Goal: Task Accomplishment & Management: Manage account settings

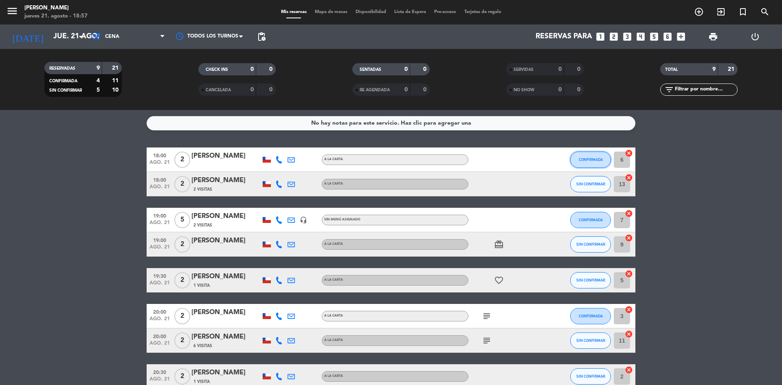
click at [580, 158] on span "CONFIRMADA" at bounding box center [591, 159] width 24 height 4
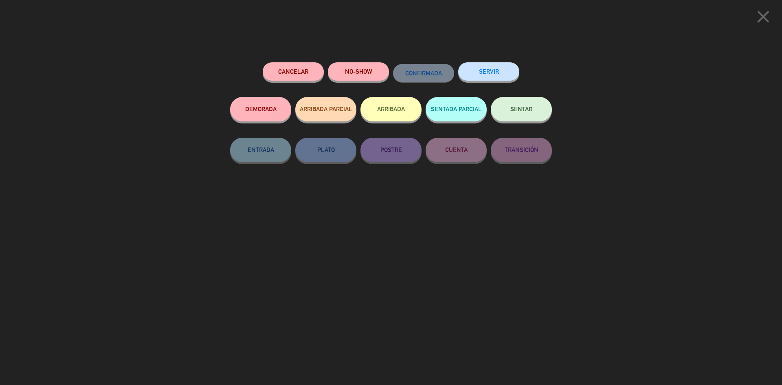
click at [530, 106] on button "SENTAR" at bounding box center [521, 109] width 61 height 24
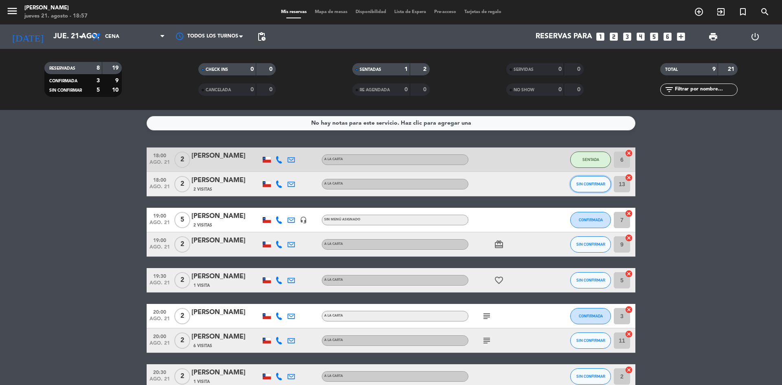
click at [590, 183] on span "SIN CONFIRMAR" at bounding box center [591, 184] width 29 height 4
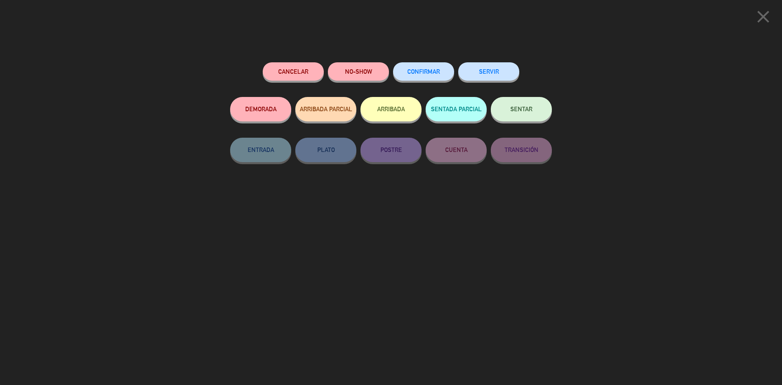
click at [374, 75] on button "NO-SHOW" at bounding box center [358, 71] width 61 height 18
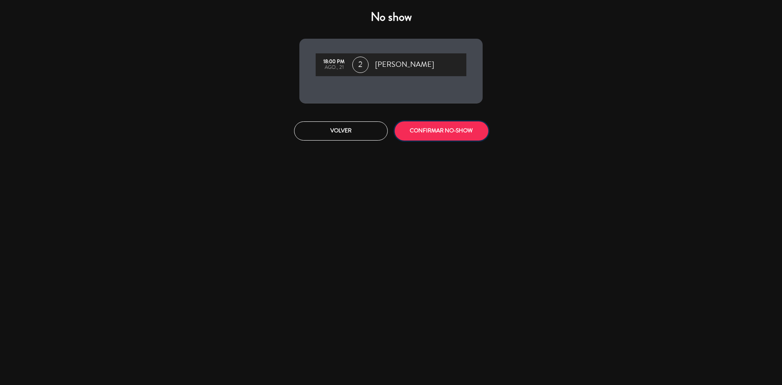
click at [415, 132] on button "CONFIRMAR NO-SHOW" at bounding box center [442, 130] width 94 height 19
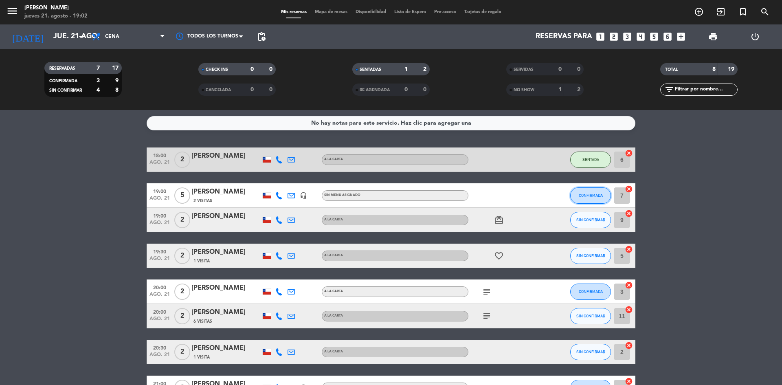
click at [579, 188] on button "CONFIRMADA" at bounding box center [590, 195] width 41 height 16
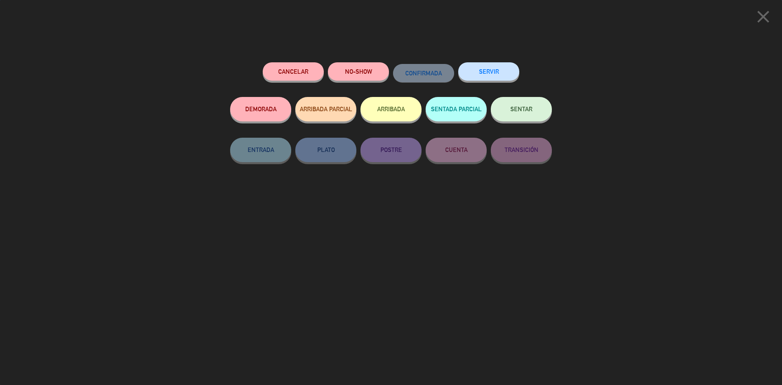
click at [520, 114] on button "SENTAR" at bounding box center [521, 109] width 61 height 24
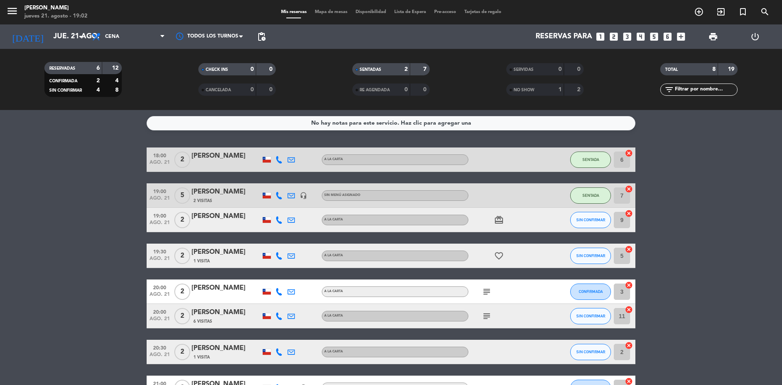
click at [385, 69] on div "SENTADAS" at bounding box center [372, 69] width 37 height 9
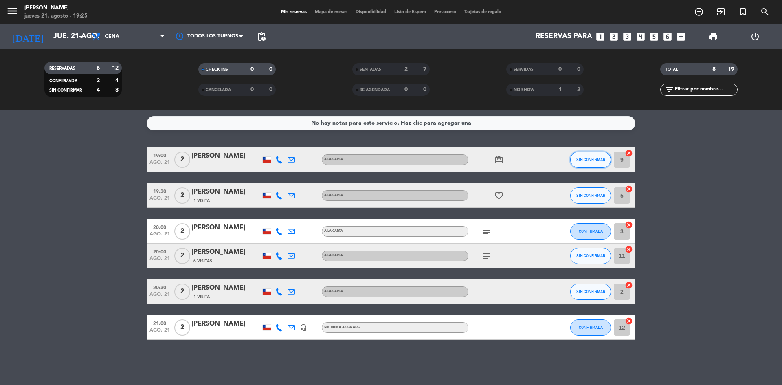
click at [594, 162] on button "SIN CONFIRMAR" at bounding box center [590, 160] width 41 height 16
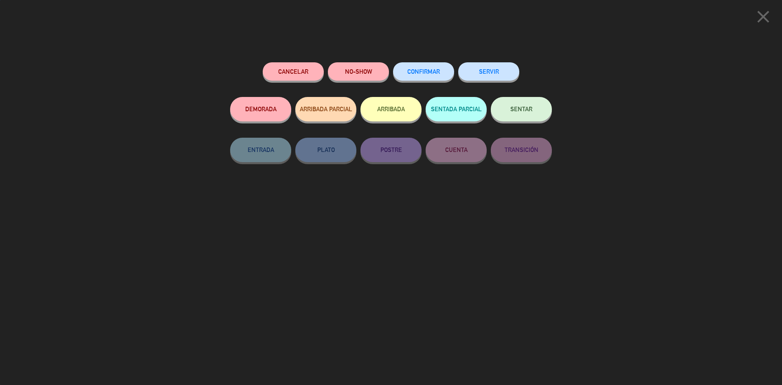
click at [354, 71] on button "NO-SHOW" at bounding box center [358, 71] width 61 height 18
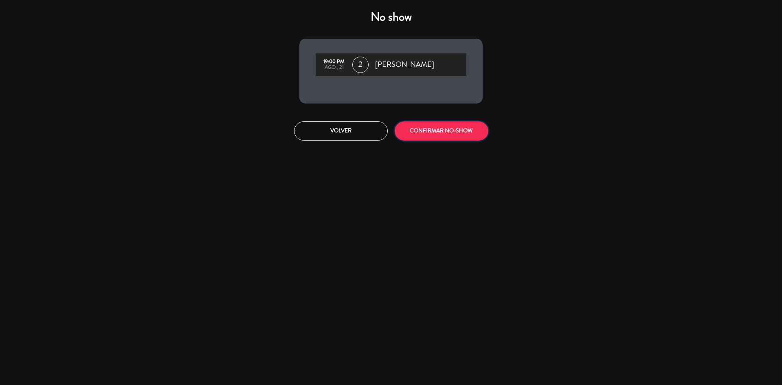
click at [405, 134] on button "CONFIRMAR NO-SHOW" at bounding box center [442, 130] width 94 height 19
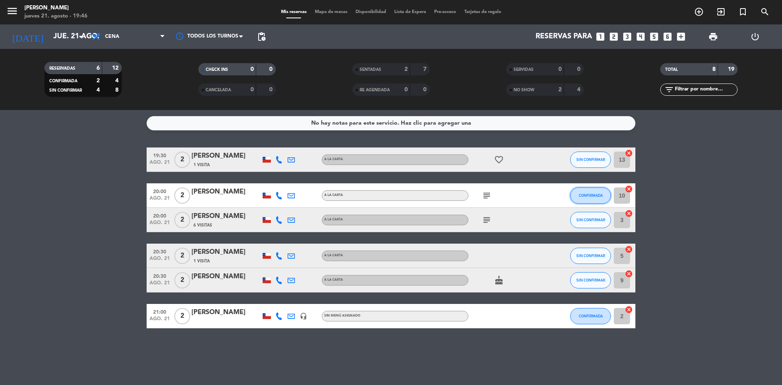
click at [594, 194] on span "CONFIRMADA" at bounding box center [591, 195] width 24 height 4
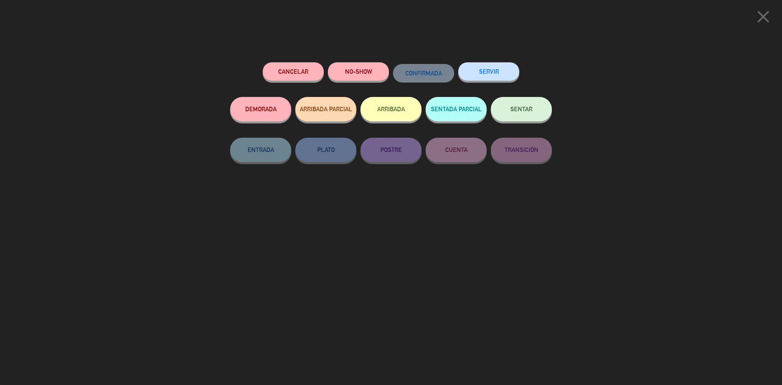
click at [506, 121] on button "SENTAR" at bounding box center [521, 109] width 61 height 24
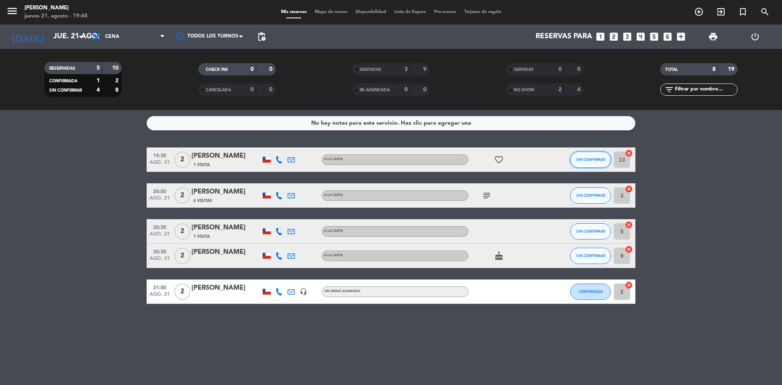
click at [584, 156] on button "SIN CONFIRMAR" at bounding box center [590, 160] width 41 height 16
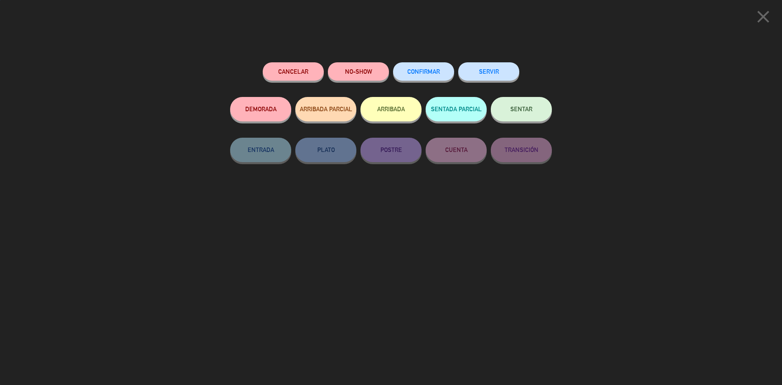
click at [361, 73] on button "NO-SHOW" at bounding box center [358, 71] width 61 height 18
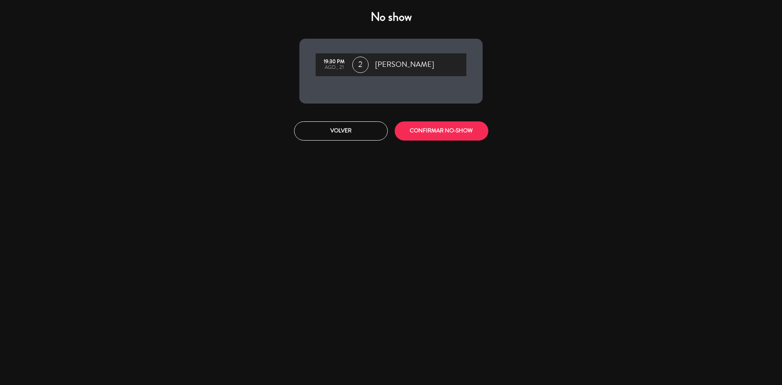
click at [489, 130] on div "Volver CONFIRMAR NO-SHOW" at bounding box center [391, 130] width 201 height 19
click at [475, 130] on button "CONFIRMAR NO-SHOW" at bounding box center [442, 130] width 94 height 19
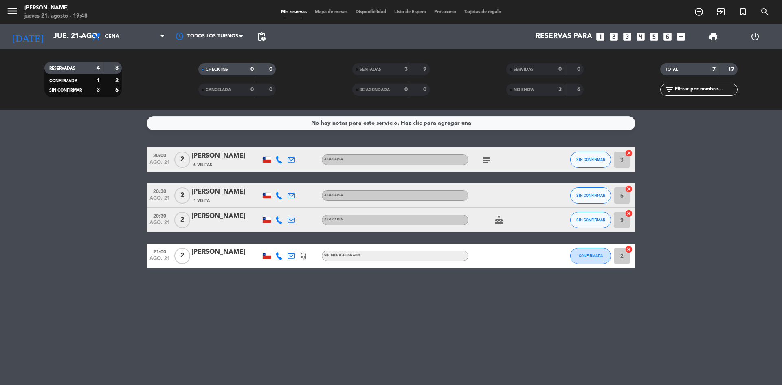
click at [392, 64] on div "SENTADAS 3 9" at bounding box center [390, 69] width 77 height 12
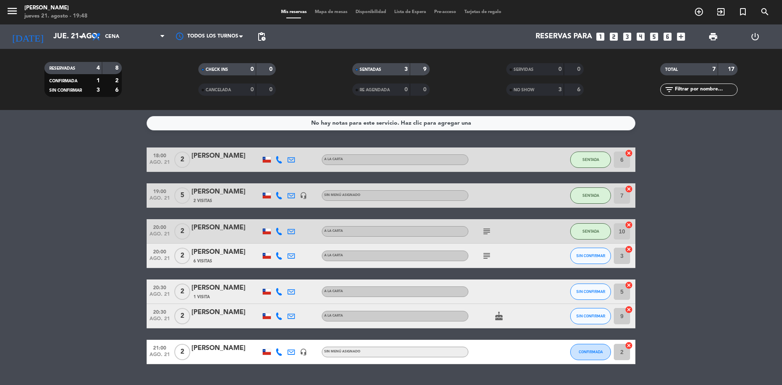
click at [487, 233] on icon "subject" at bounding box center [487, 232] width 10 height 10
click at [388, 63] on div "SENTADAS 3 9" at bounding box center [390, 69] width 77 height 12
click at [385, 68] on div "SENTADAS" at bounding box center [372, 69] width 37 height 9
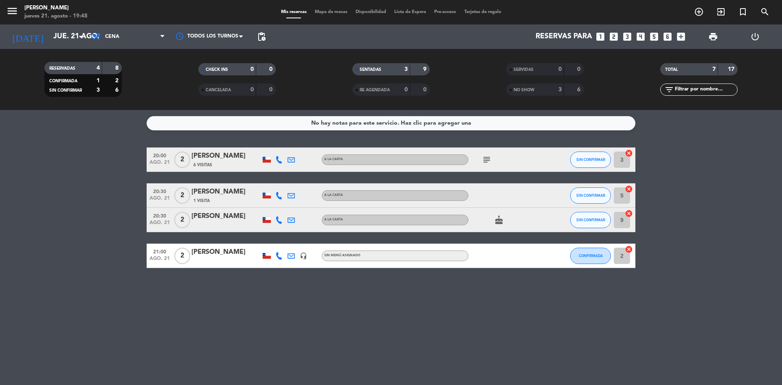
click at [486, 155] on icon "subject" at bounding box center [487, 160] width 10 height 10
click at [719, 143] on div "No hay notas para este servicio. Haz clic para agregar una 20:00 ago. 21 2 [PER…" at bounding box center [391, 247] width 782 height 275
click at [375, 68] on span "SENTADAS" at bounding box center [371, 70] width 22 height 4
click at [531, 86] on div "NO SHOW" at bounding box center [527, 89] width 37 height 9
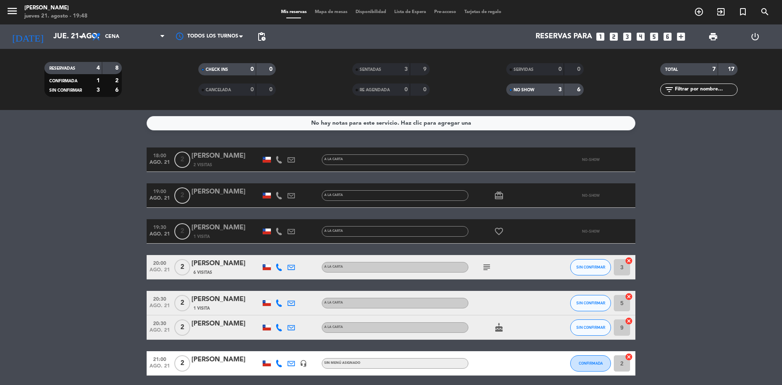
click at [517, 92] on span "NO SHOW" at bounding box center [524, 90] width 21 height 4
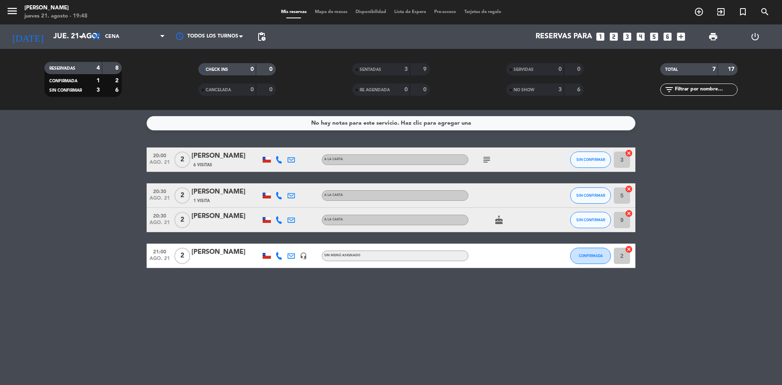
click at [484, 163] on icon "subject" at bounding box center [487, 160] width 10 height 10
click at [709, 183] on bookings-row "20:00 ago. 21 2 [PERSON_NAME] 6 Visitas A LA CARTA subject Si es posible, mesa …" at bounding box center [391, 208] width 782 height 121
click at [616, 35] on icon "looks_two" at bounding box center [614, 36] width 11 height 11
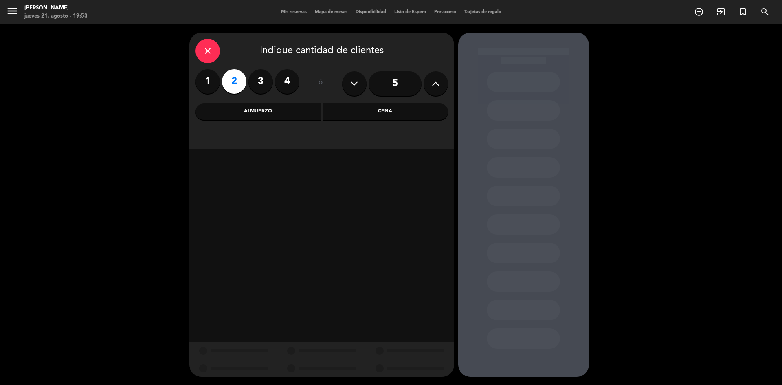
click at [383, 111] on div "Cena" at bounding box center [386, 111] width 126 height 16
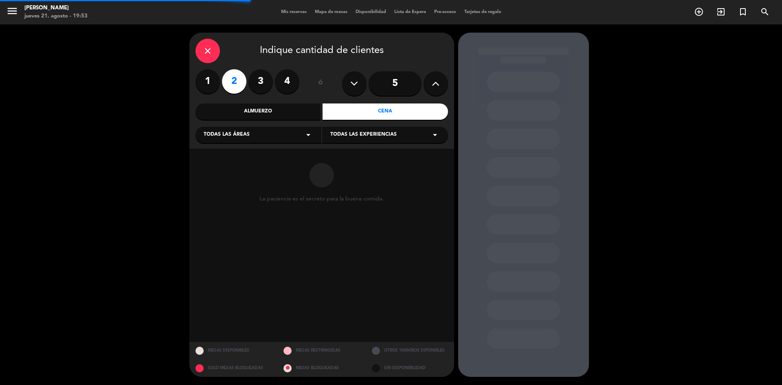
click at [280, 113] on div "Almuerzo" at bounding box center [259, 111] width 126 height 16
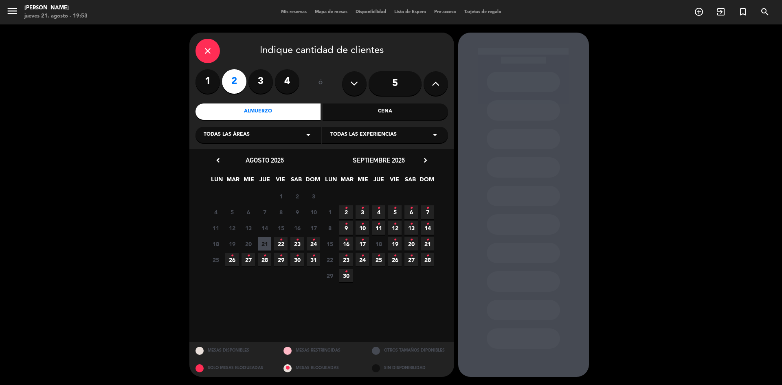
click at [299, 246] on span "23 •" at bounding box center [297, 243] width 13 height 13
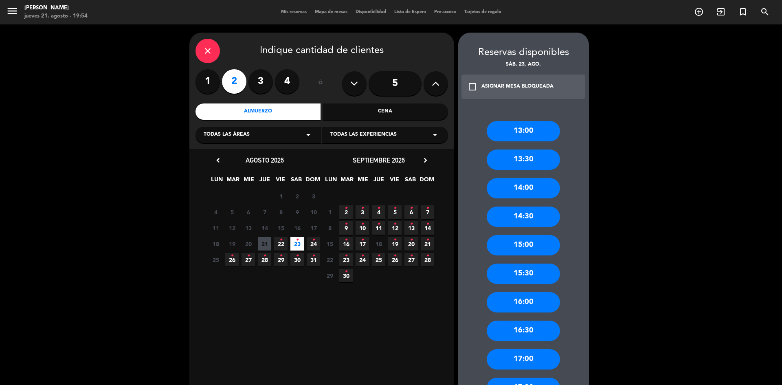
click at [299, 244] on span "23 •" at bounding box center [297, 243] width 13 height 13
click at [380, 114] on div "Cena" at bounding box center [386, 111] width 126 height 16
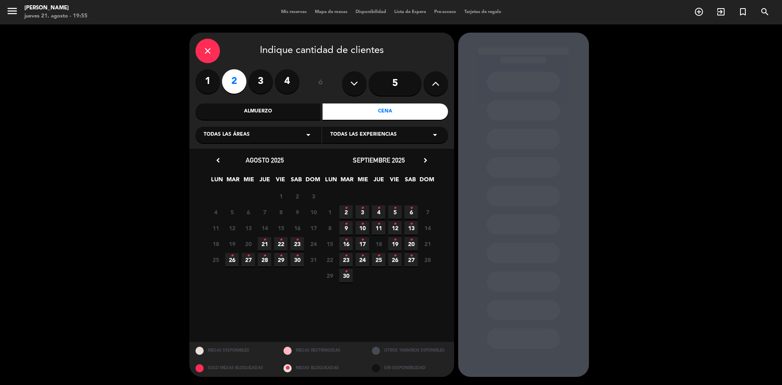
click at [297, 112] on div "Almuerzo" at bounding box center [259, 111] width 126 height 16
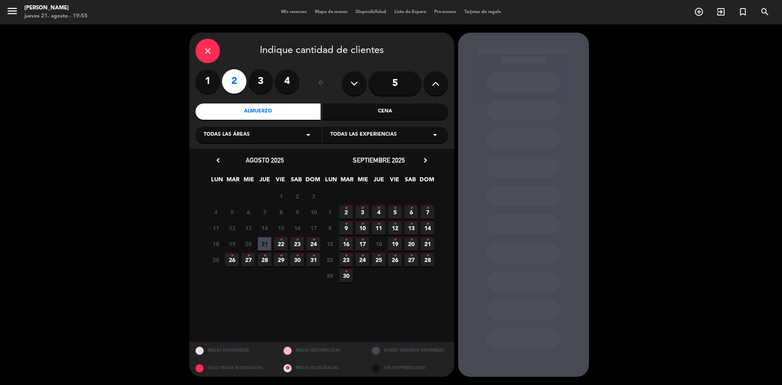
click at [297, 245] on icon "•" at bounding box center [297, 239] width 3 height 13
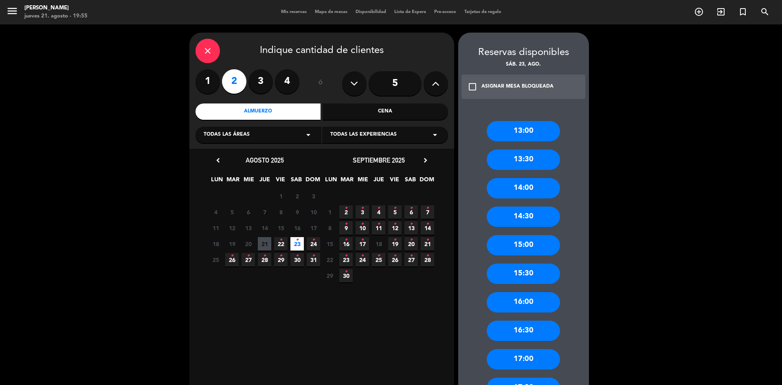
click at [523, 297] on div "16:00" at bounding box center [523, 302] width 73 height 20
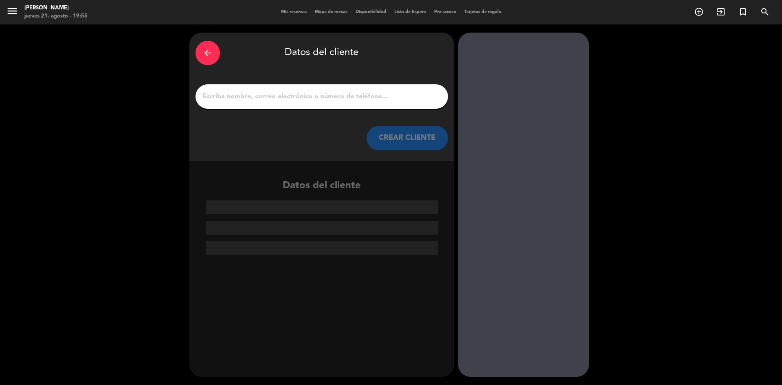
click at [335, 103] on div at bounding box center [322, 96] width 253 height 24
click at [332, 101] on input "1" at bounding box center [322, 96] width 240 height 11
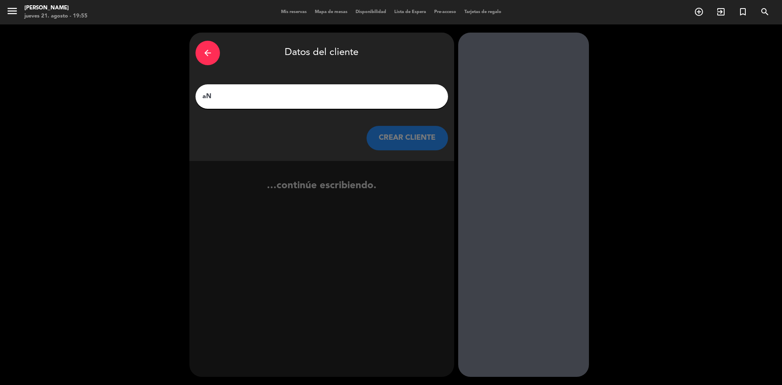
type input "a"
click at [293, 94] on input "[PERSON_NAME]" at bounding box center [322, 96] width 240 height 11
type input "[PERSON_NAME]"
click at [402, 146] on button "CREAR CLIENTE" at bounding box center [407, 138] width 81 height 24
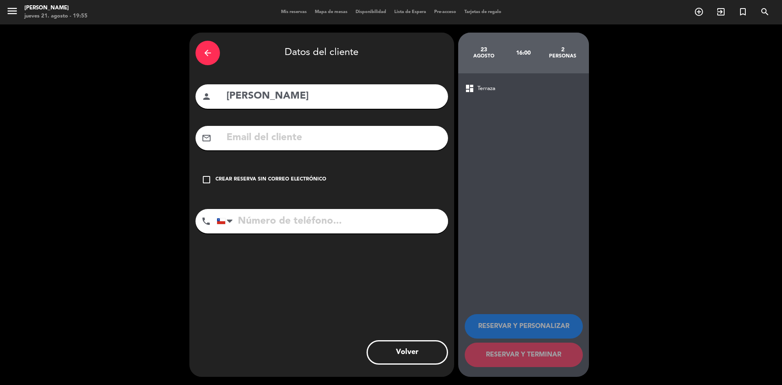
click at [286, 139] on input "text" at bounding box center [334, 138] width 216 height 17
click at [335, 98] on input "[PERSON_NAME]" at bounding box center [334, 96] width 216 height 17
type input "[PERSON_NAME] [PERSON_NAME] Paroddi"
click at [238, 145] on input "text" at bounding box center [334, 138] width 216 height 17
click at [265, 145] on input "text" at bounding box center [334, 138] width 216 height 17
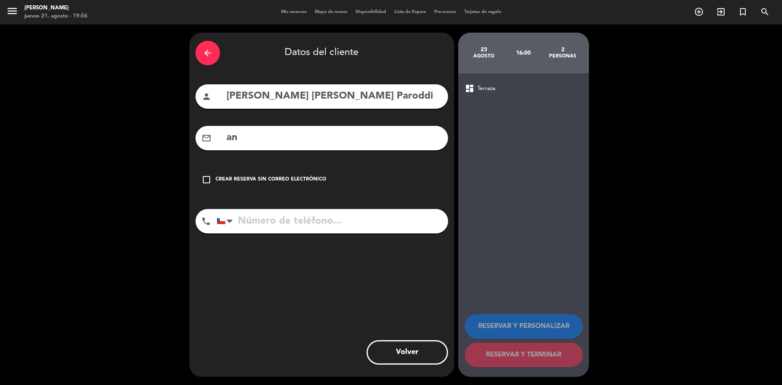
type input "a"
type input "antonella."
click at [333, 97] on input "[PERSON_NAME] [PERSON_NAME] Paroddi" at bounding box center [334, 96] width 216 height 17
type input "[PERSON_NAME] / [PERSON_NAME]"
click at [305, 143] on input "antonella." at bounding box center [334, 138] width 216 height 17
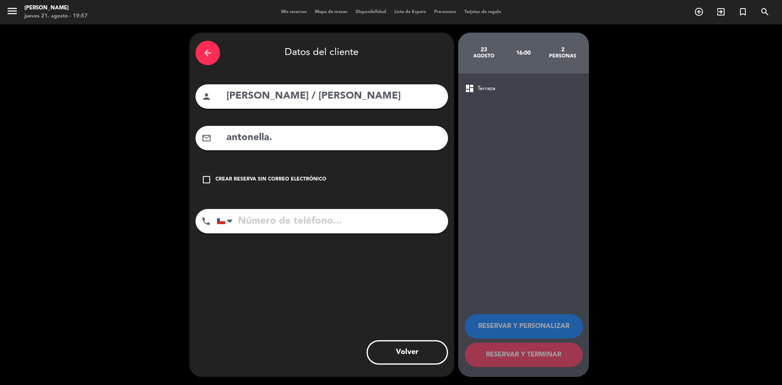
click at [289, 137] on input "antonella." at bounding box center [334, 138] width 216 height 17
click at [318, 215] on input "tel" at bounding box center [332, 221] width 231 height 24
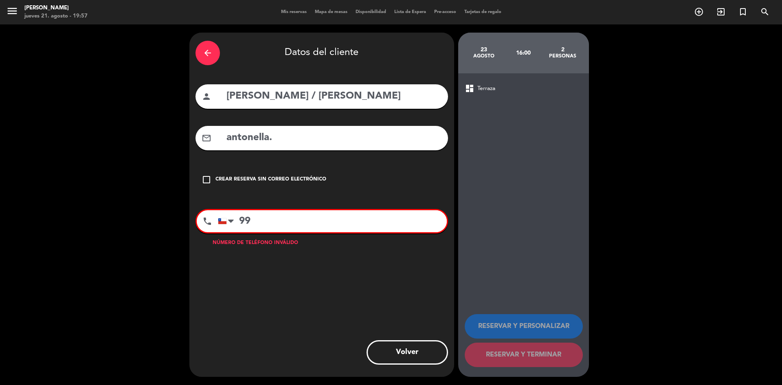
type input "99"
drag, startPoint x: 319, startPoint y: 149, endPoint x: 315, endPoint y: 145, distance: 5.5
click at [317, 146] on div "mail_outline antonella." at bounding box center [322, 138] width 253 height 24
click at [315, 145] on input "antonella." at bounding box center [334, 138] width 216 height 17
type input "antonella.[PERSON_NAME].k"
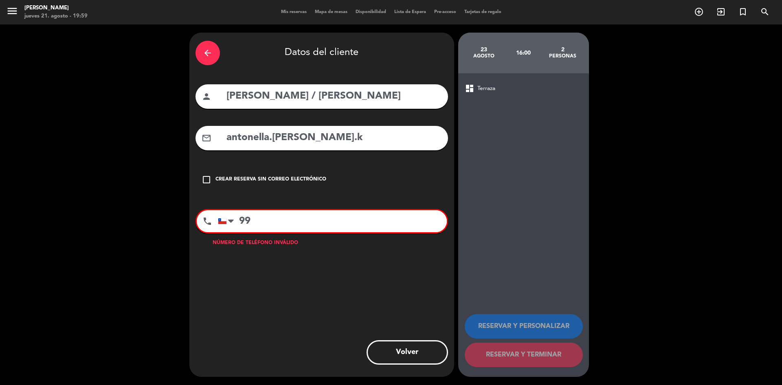
click at [256, 227] on input "99" at bounding box center [332, 221] width 229 height 22
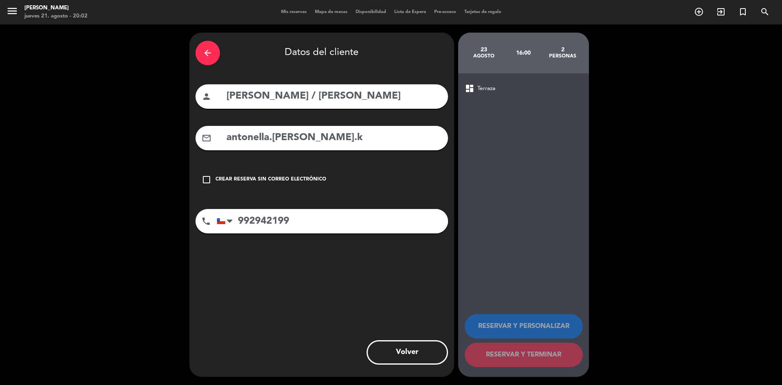
type input "992942199"
click at [322, 139] on input "antonella.[PERSON_NAME].k" at bounding box center [334, 138] width 216 height 17
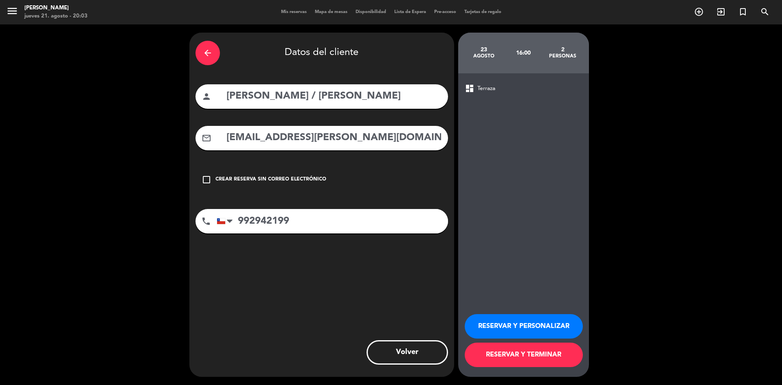
type input "[EMAIL_ADDRESS][PERSON_NAME][DOMAIN_NAME]"
click at [534, 357] on button "RESERVAR Y TERMINAR" at bounding box center [524, 355] width 118 height 24
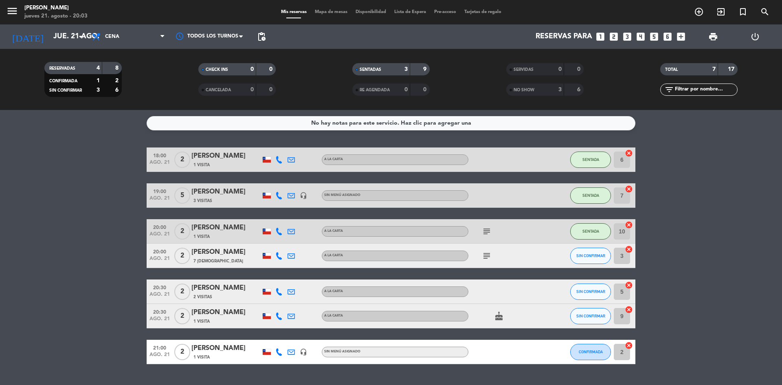
click at [390, 68] on div "SENTADAS" at bounding box center [372, 69] width 37 height 9
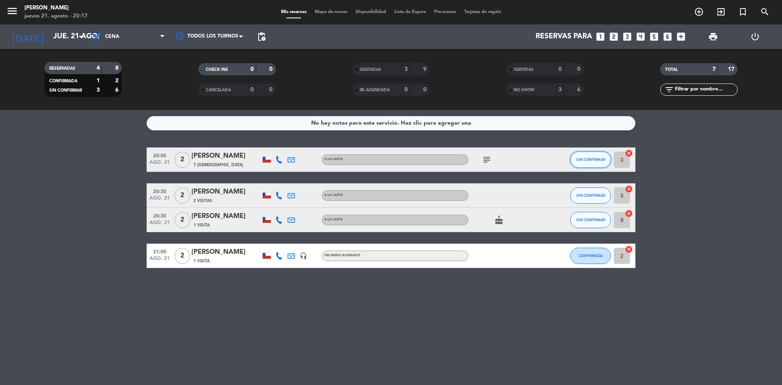
click at [590, 161] on span "SIN CONFIRMAR" at bounding box center [591, 159] width 29 height 4
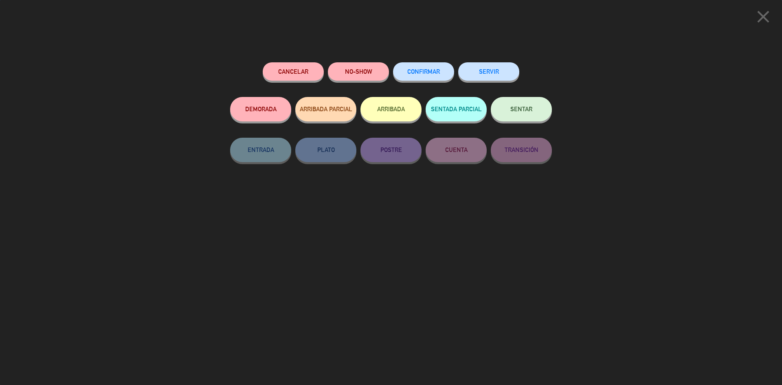
drag, startPoint x: 520, startPoint y: 112, endPoint x: 508, endPoint y: 118, distance: 13.3
click at [518, 112] on span "SENTAR" at bounding box center [522, 109] width 22 height 7
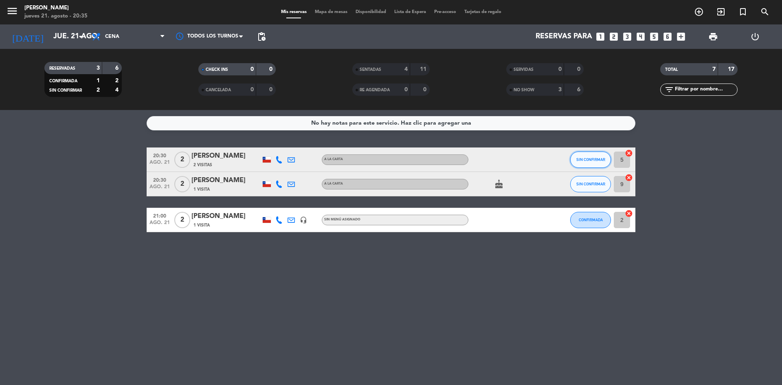
click at [583, 158] on span "SIN CONFIRMAR" at bounding box center [591, 159] width 29 height 4
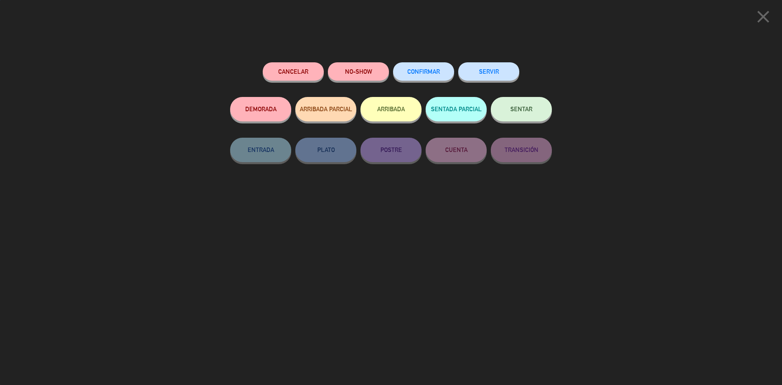
click at [525, 119] on button "SENTAR" at bounding box center [521, 109] width 61 height 24
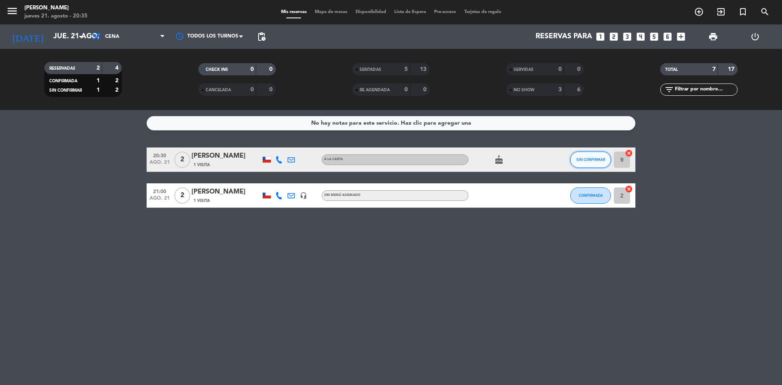
click at [601, 160] on span "SIN CONFIRMAR" at bounding box center [591, 159] width 29 height 4
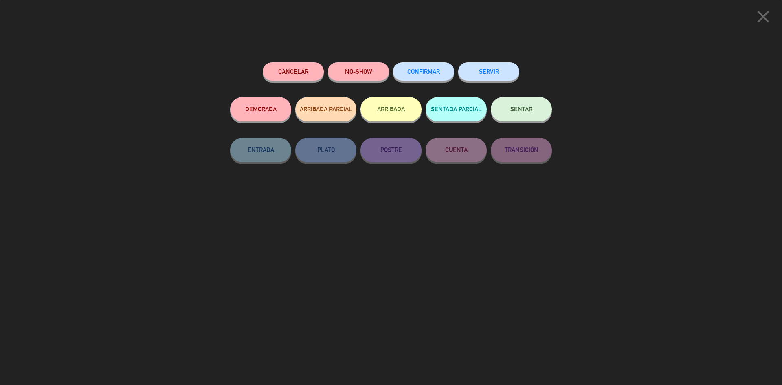
click at [542, 109] on button "SENTAR" at bounding box center [521, 109] width 61 height 24
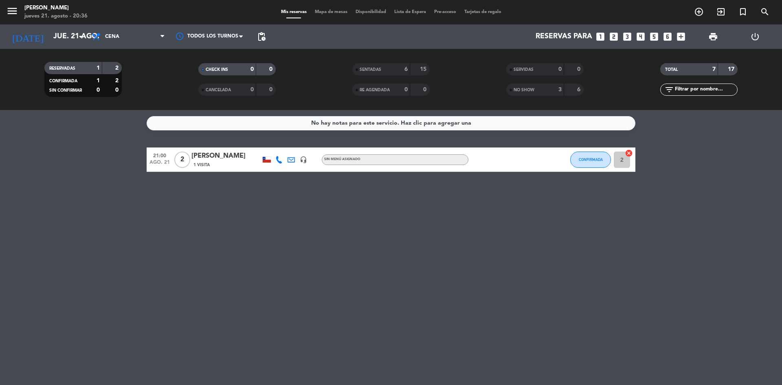
click at [374, 75] on div "SENTADAS 6 15" at bounding box center [391, 73] width 154 height 20
click at [369, 71] on span "SENTADAS" at bounding box center [371, 70] width 22 height 4
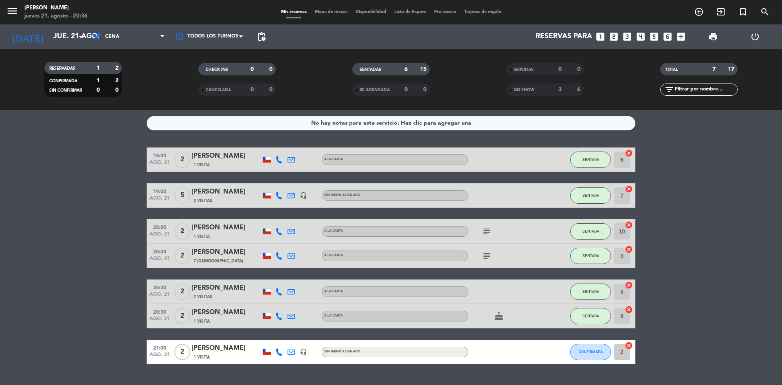
click at [376, 68] on span "SENTADAS" at bounding box center [371, 70] width 22 height 4
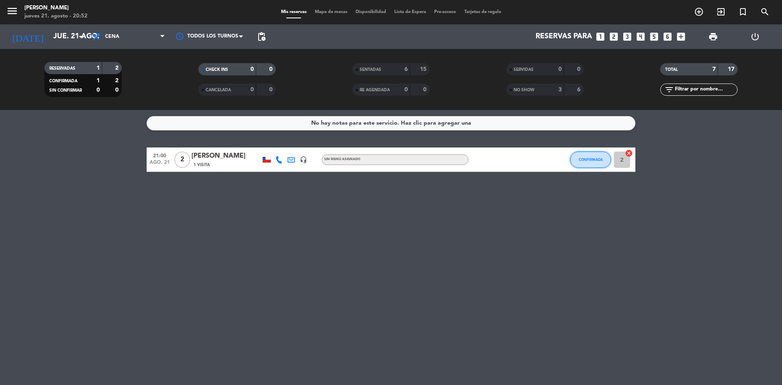
click at [575, 162] on button "CONFIRMADA" at bounding box center [590, 160] width 41 height 16
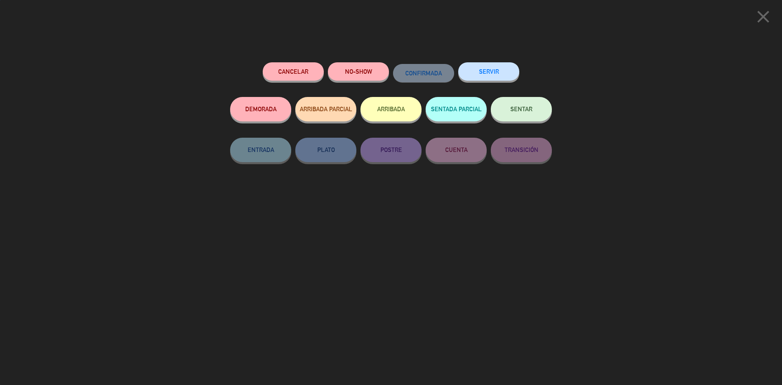
click at [510, 111] on button "SENTAR" at bounding box center [521, 109] width 61 height 24
